Goal: Information Seeking & Learning: Learn about a topic

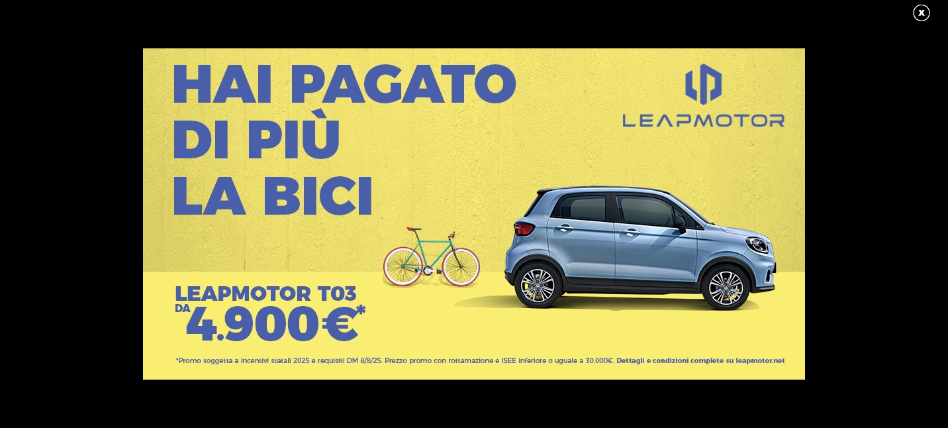
click at [919, 15] on link at bounding box center [928, 13] width 33 height 20
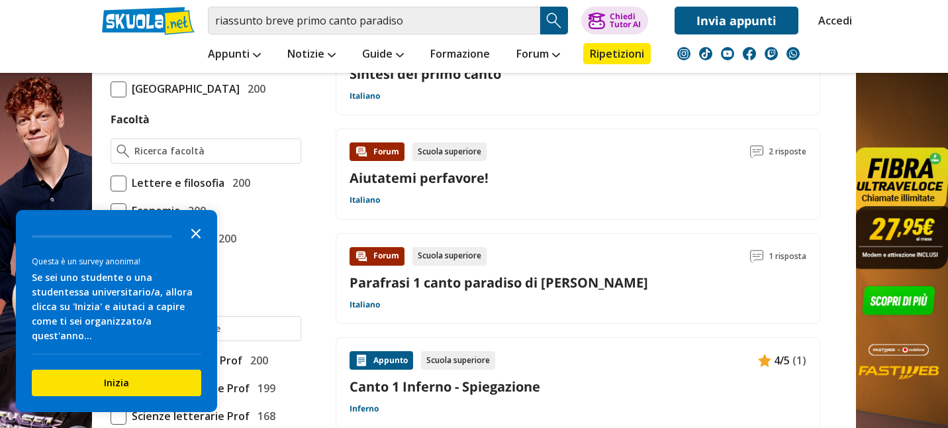
click at [199, 246] on icon "Close the survey" at bounding box center [196, 232] width 26 height 26
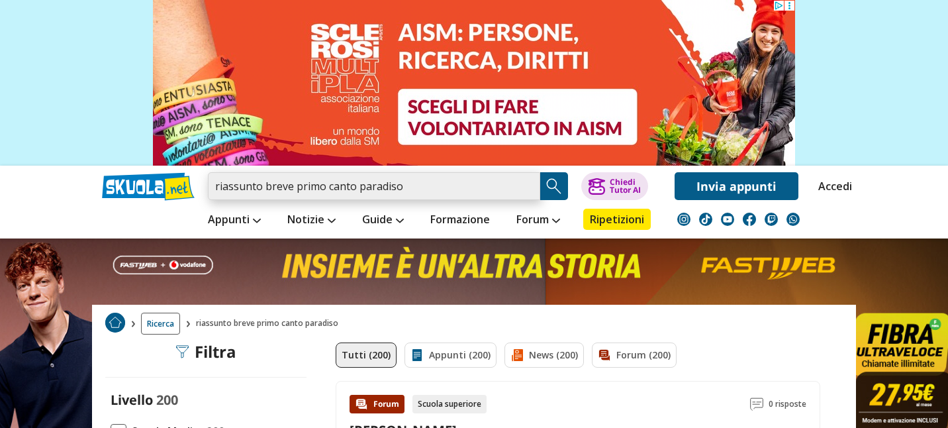
click at [295, 186] on input "riassunto breve primo canto paradiso" at bounding box center [374, 186] width 332 height 28
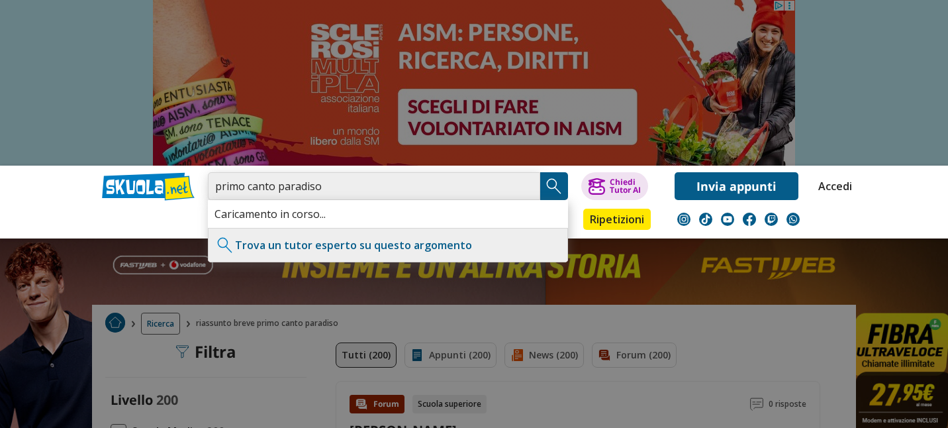
type input "primo canto paradiso"
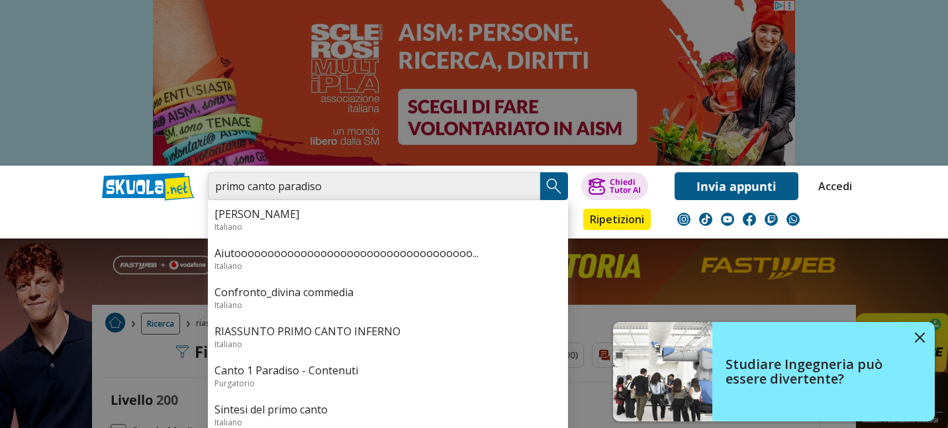
click at [402, 182] on input "primo canto paradiso" at bounding box center [374, 186] width 332 height 28
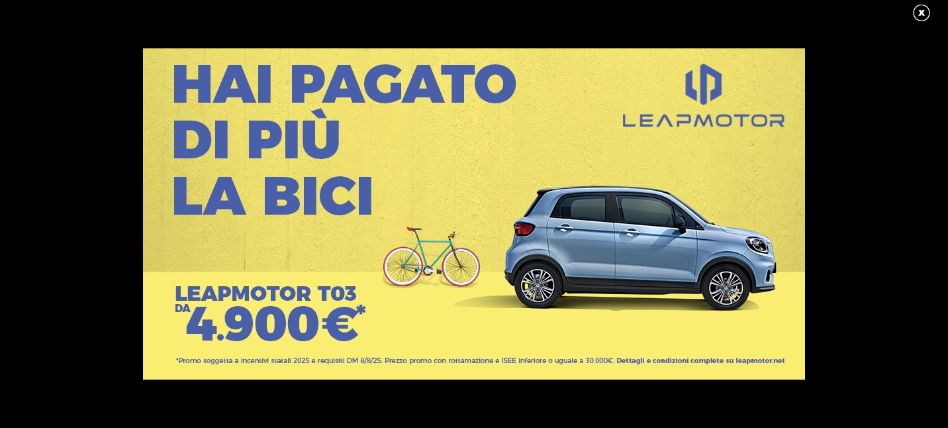
click at [917, 16] on link at bounding box center [928, 13] width 33 height 20
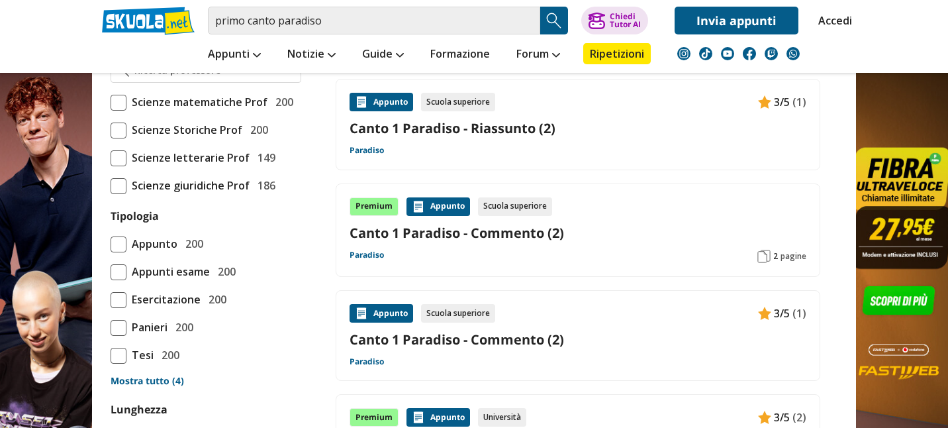
scroll to position [1144, 0]
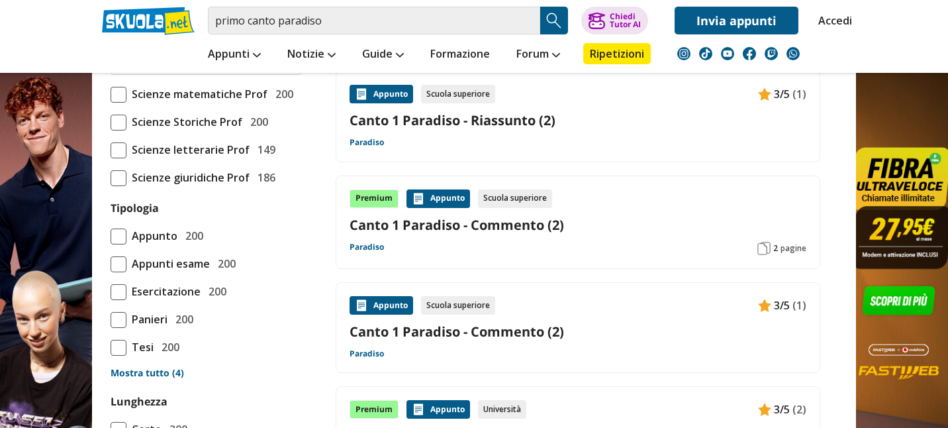
click at [390, 125] on link "Canto 1 Paradiso - Riassunto (2)" at bounding box center [578, 120] width 457 height 18
